Goal: Check status: Check status

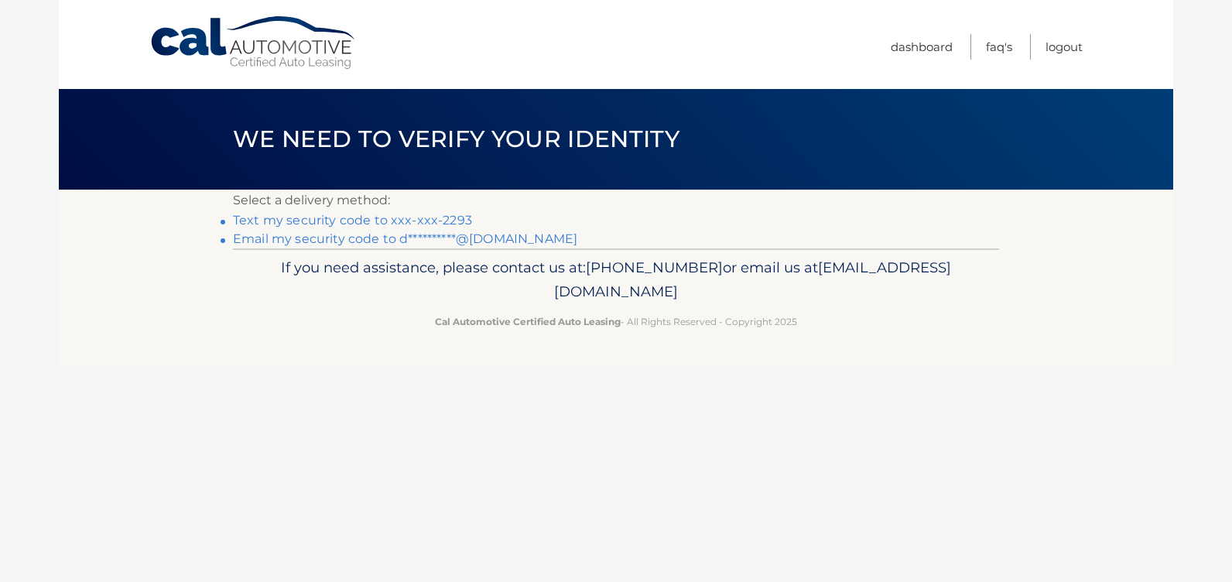
click at [408, 221] on link "Text my security code to xxx-xxx-2293" at bounding box center [352, 220] width 239 height 15
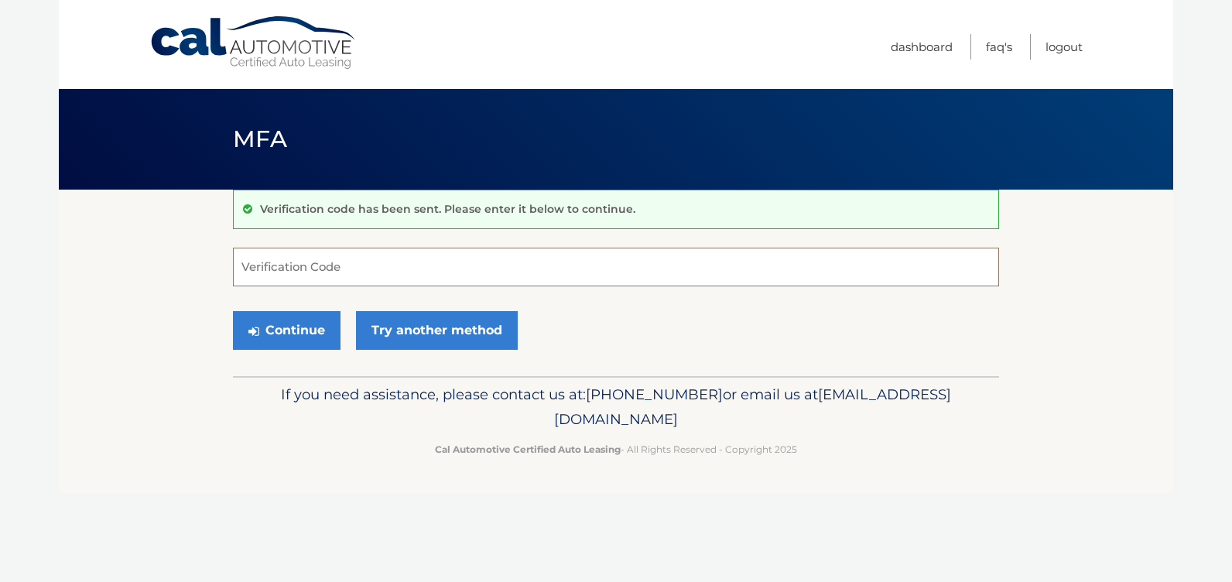
click at [334, 273] on input "Verification Code" at bounding box center [616, 267] width 766 height 39
type input "379415"
click at [316, 326] on button "Continue" at bounding box center [287, 330] width 108 height 39
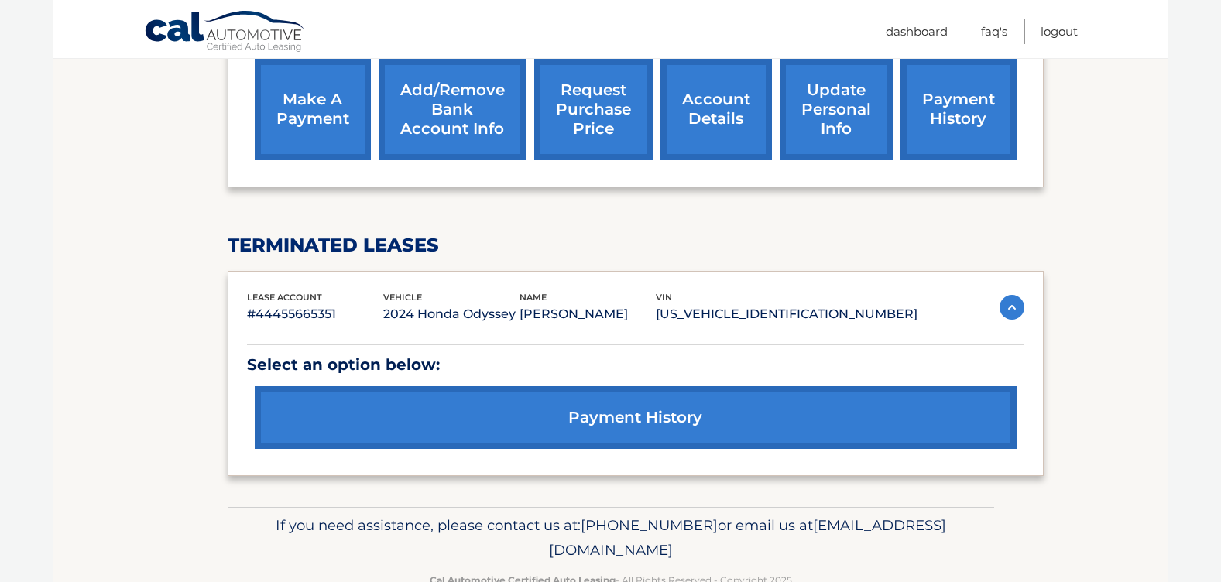
scroll to position [542, 0]
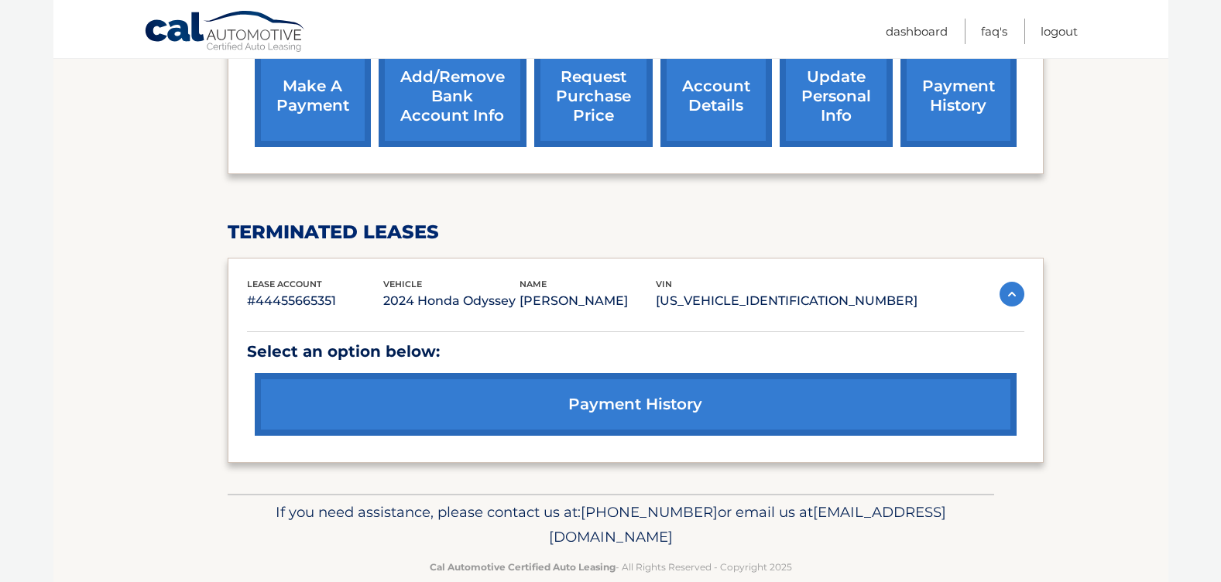
click at [405, 411] on link "payment history" at bounding box center [636, 404] width 762 height 63
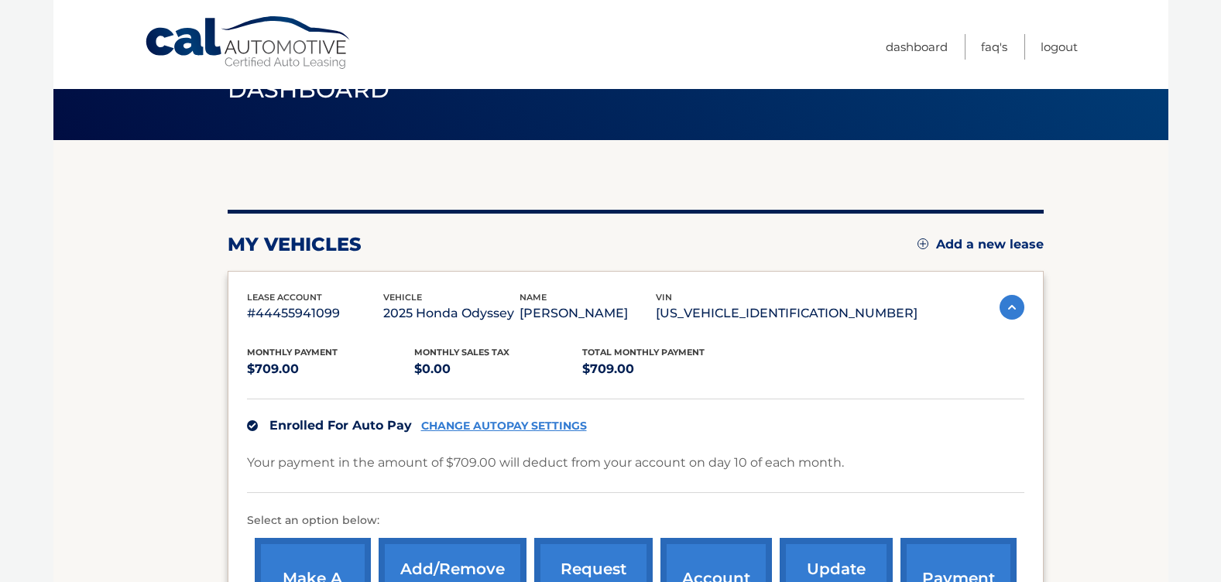
scroll to position [77, 0]
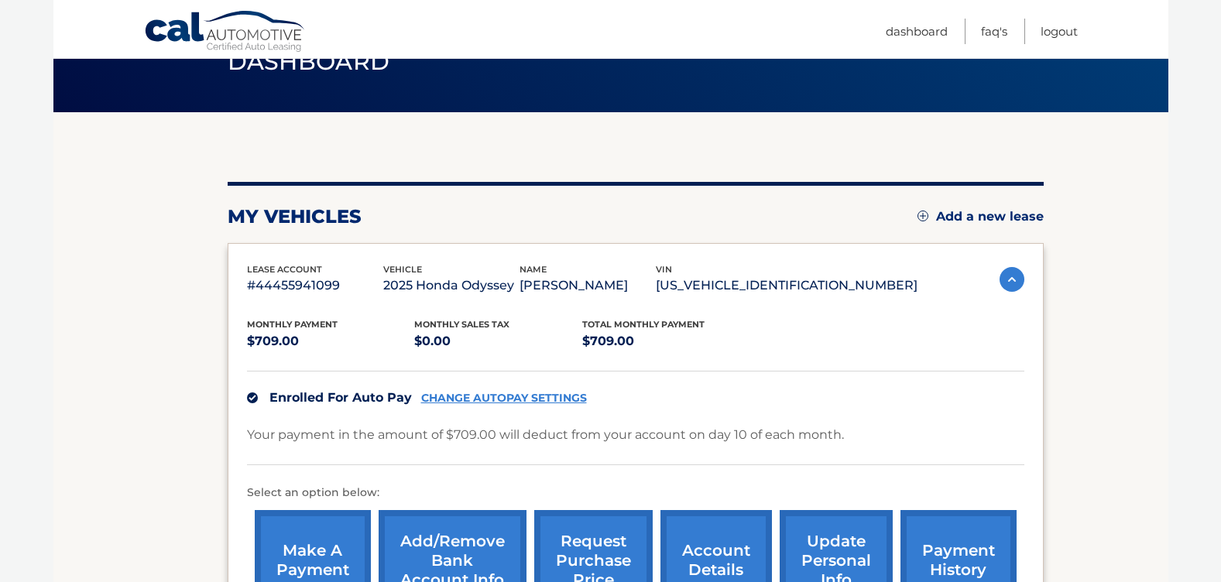
click at [1003, 283] on img at bounding box center [1011, 279] width 25 height 25
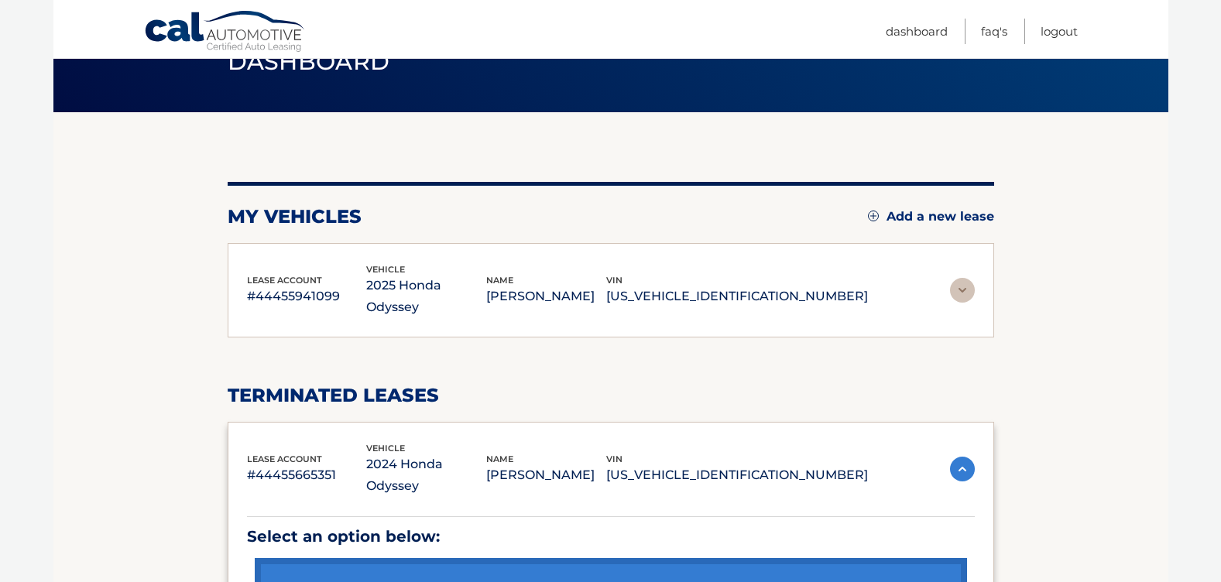
click at [1003, 283] on section "my vehicles Add a new lease lease account #44455941099 vehicle 2025 Honda Odyss…" at bounding box center [610, 395] width 1115 height 567
click at [967, 289] on img at bounding box center [962, 290] width 25 height 25
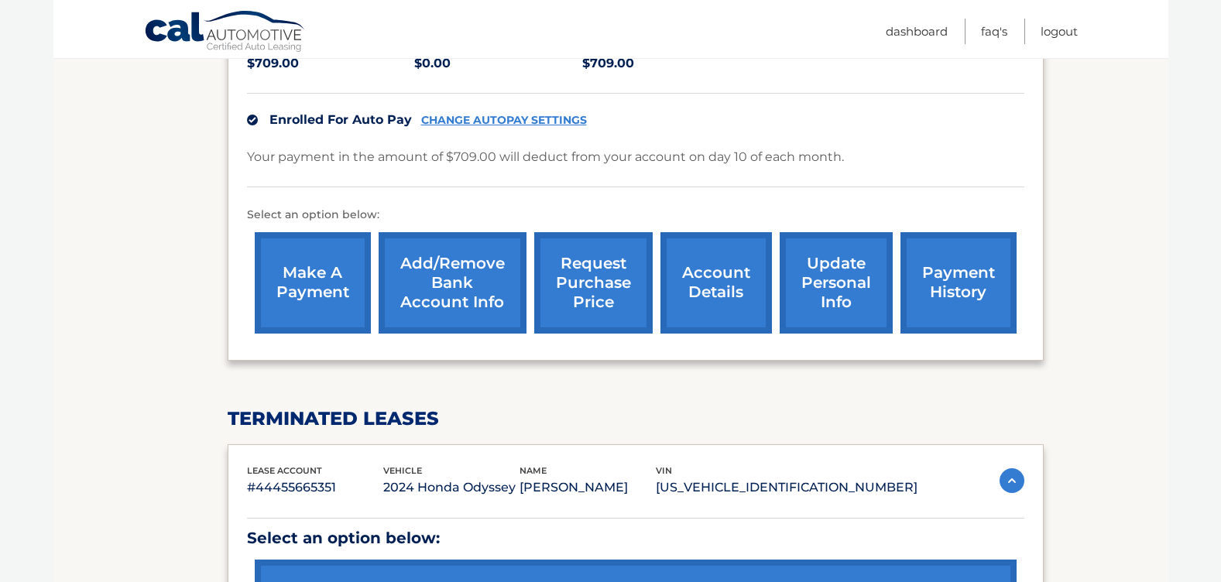
scroll to position [338, 0]
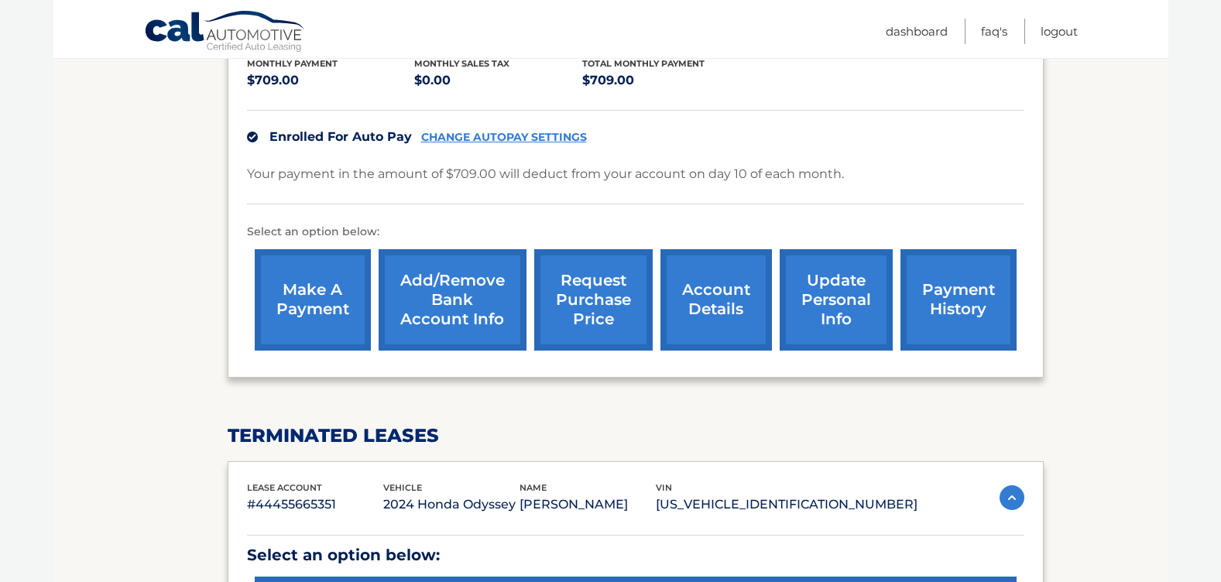
click at [923, 300] on link "payment history" at bounding box center [958, 299] width 116 height 101
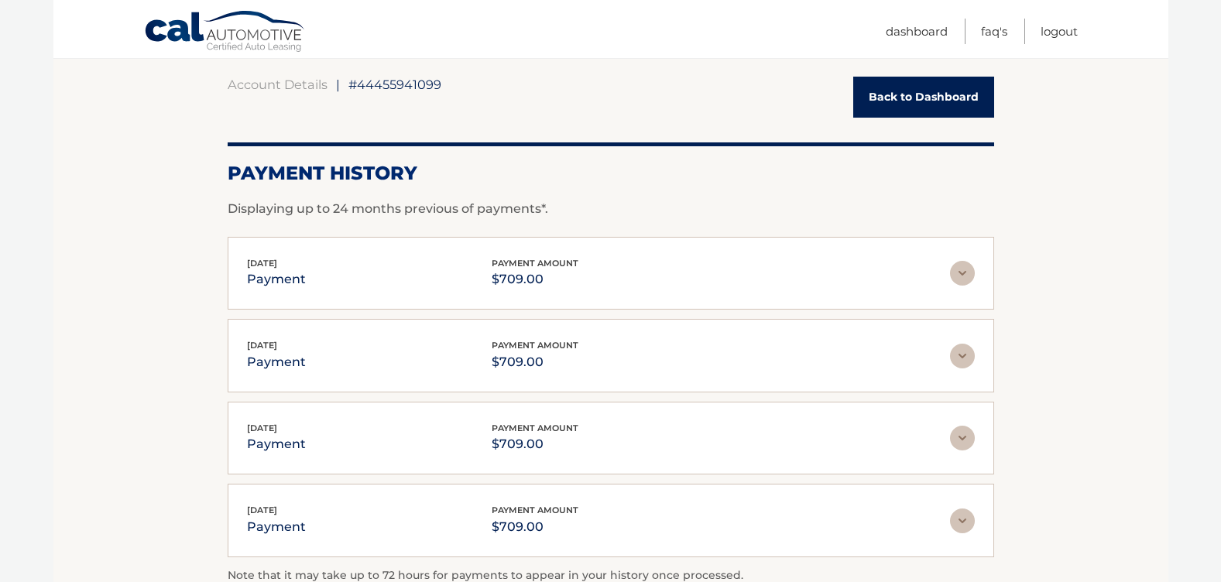
scroll to position [155, 0]
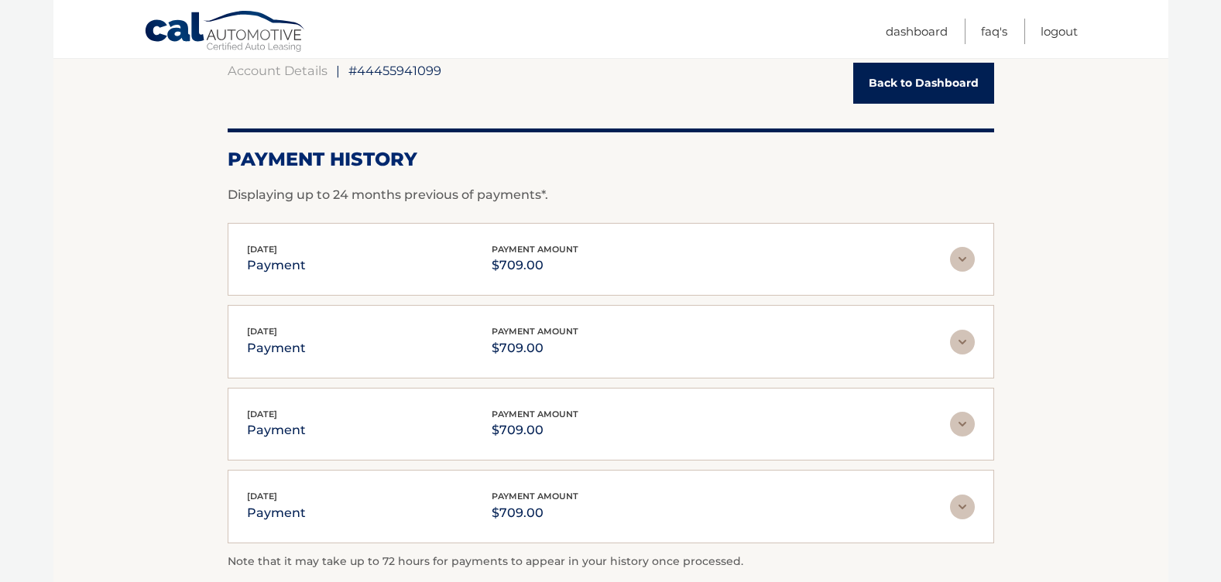
click at [964, 336] on img at bounding box center [962, 342] width 25 height 25
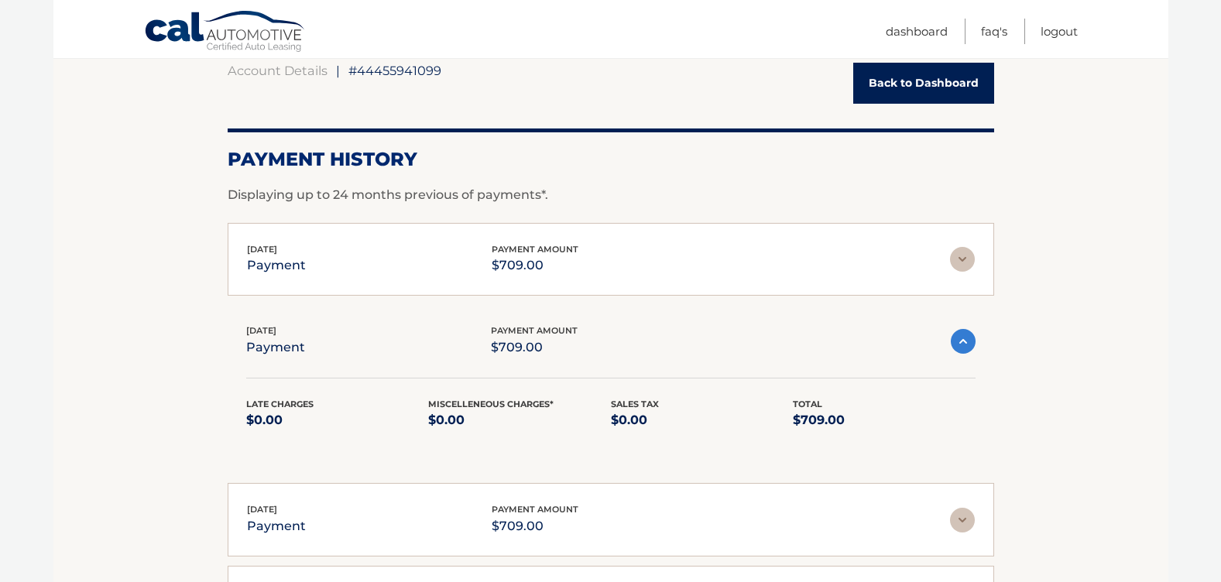
scroll to position [232, 0]
